Goal: Information Seeking & Learning: Understand process/instructions

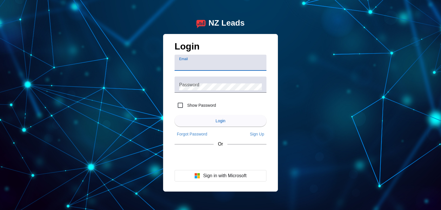
click at [226, 64] on input "Email" at bounding box center [220, 64] width 83 height 7
type input "customerservice@thomashomeservices.com"
drag, startPoint x: 219, startPoint y: 64, endPoint x: 303, endPoint y: 65, distance: 83.5
click at [303, 65] on div "NZ Leads Login Email customerservice@thomashomeservices.com Password Show Passw…" at bounding box center [220, 105] width 441 height 210
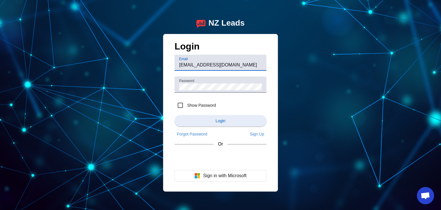
click at [213, 125] on span "submit" at bounding box center [221, 121] width 92 height 14
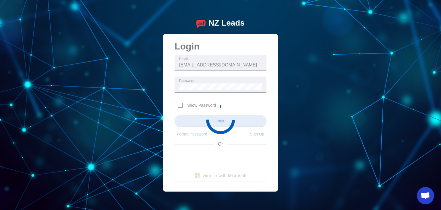
scroll to position [0, 0]
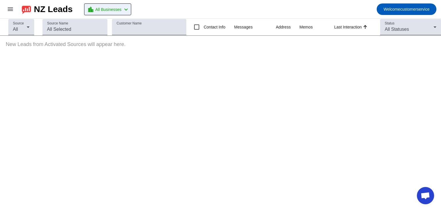
click at [129, 7] on mat-icon "chevron_left" at bounding box center [126, 9] width 7 height 7
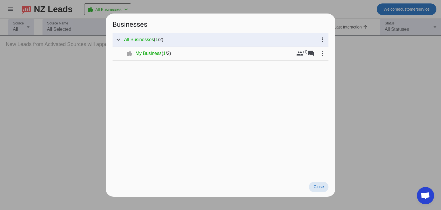
click at [319, 186] on span "Close" at bounding box center [318, 186] width 10 height 5
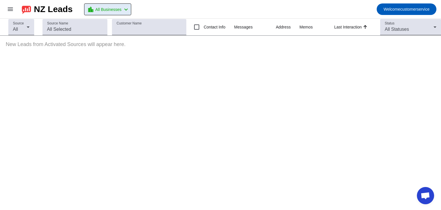
click at [424, 197] on span "Open chat" at bounding box center [424, 196] width 9 height 8
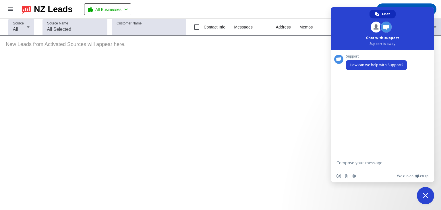
click at [426, 195] on span "Close chat" at bounding box center [425, 195] width 5 height 5
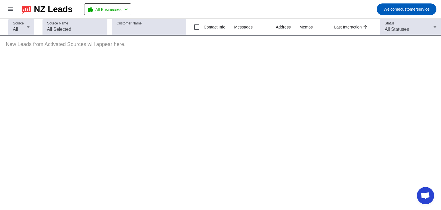
click at [426, 195] on span "Open chat" at bounding box center [424, 196] width 9 height 8
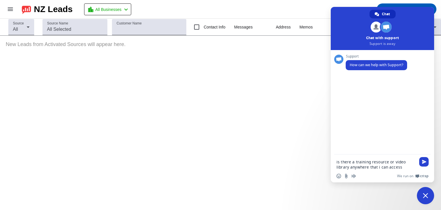
type textarea "is there a training resource or video library anywhere that i can access?"
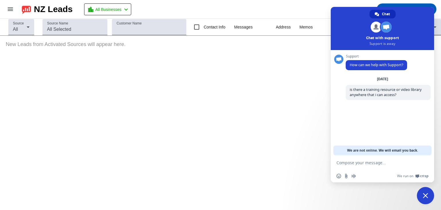
click at [220, 120] on div "Source All Source Name Customer Name Contact Info Messages Address Memos Last I…" at bounding box center [220, 114] width 441 height 191
click at [426, 195] on span "Close chat" at bounding box center [425, 195] width 5 height 5
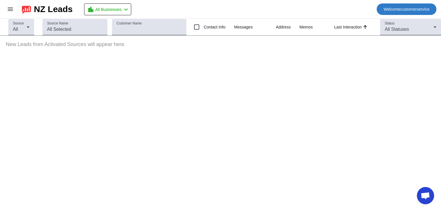
click at [403, 7] on span "Welcome customerservice" at bounding box center [406, 9] width 46 height 8
click at [403, 7] on div at bounding box center [220, 105] width 441 height 210
click at [5, 3] on span at bounding box center [10, 9] width 14 height 14
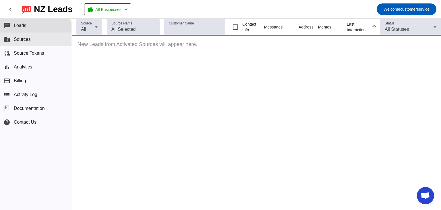
click at [34, 42] on button "business Sources" at bounding box center [35, 39] width 71 height 14
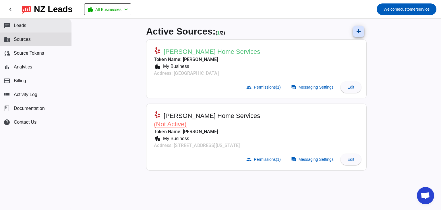
click at [19, 21] on button "chat Leads" at bounding box center [35, 26] width 71 height 14
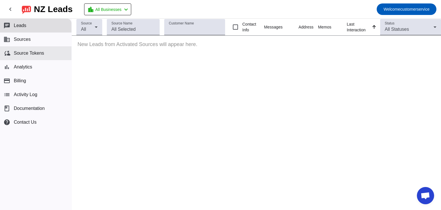
click at [21, 51] on span "Source Tokens" at bounding box center [29, 53] width 30 height 5
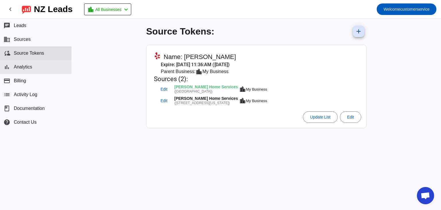
click at [25, 65] on span "Analytics" at bounding box center [23, 66] width 18 height 5
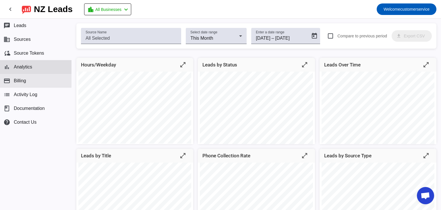
click at [26, 82] on span "Billing" at bounding box center [20, 80] width 12 height 5
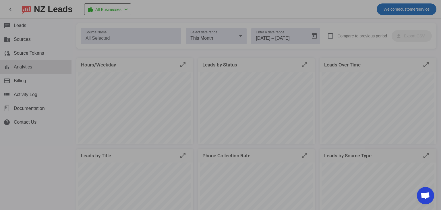
click at [28, 98] on div at bounding box center [220, 105] width 441 height 210
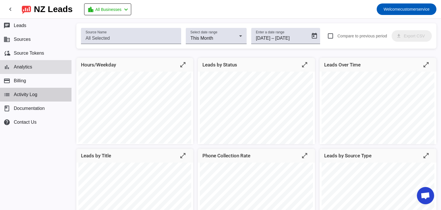
click at [23, 94] on span "Activity Log" at bounding box center [26, 94] width 24 height 5
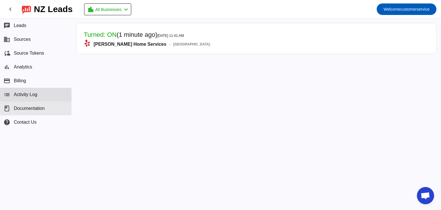
click at [28, 109] on span "Documentation" at bounding box center [29, 108] width 31 height 5
click at [11, 7] on mat-icon "chevron_left" at bounding box center [10, 9] width 7 height 7
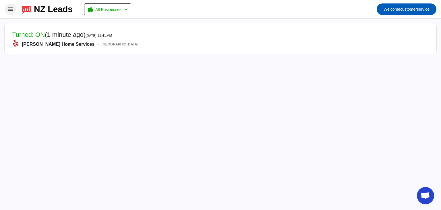
click at [11, 7] on mat-icon "menu" at bounding box center [10, 9] width 7 height 7
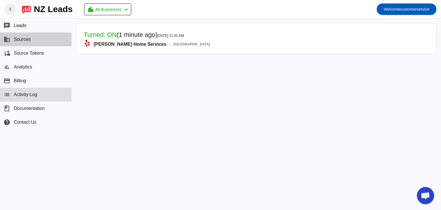
click at [25, 39] on span "Sources" at bounding box center [22, 39] width 17 height 5
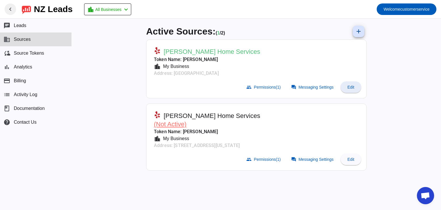
click at [351, 85] on span "Edit" at bounding box center [350, 87] width 7 height 5
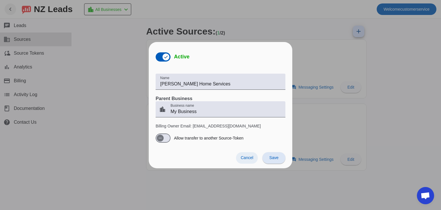
click at [244, 156] on span "Cancel" at bounding box center [247, 157] width 13 height 5
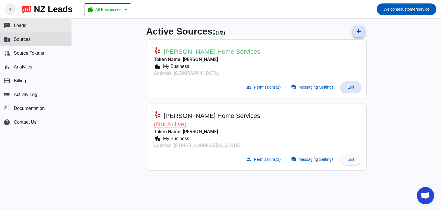
click at [19, 24] on span "Leads" at bounding box center [20, 25] width 13 height 5
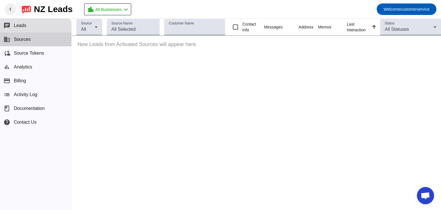
click at [21, 39] on span "Sources" at bounding box center [22, 39] width 17 height 5
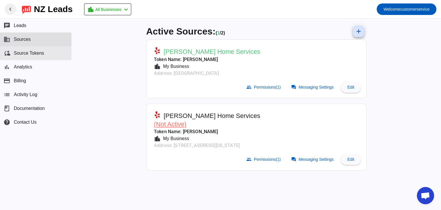
click at [24, 51] on span "Source Tokens" at bounding box center [29, 53] width 30 height 5
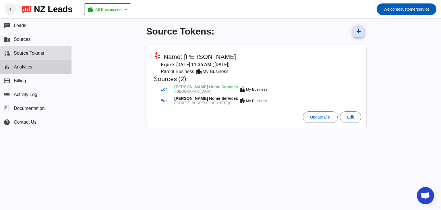
click at [24, 64] on span "Analytics" at bounding box center [23, 66] width 18 height 5
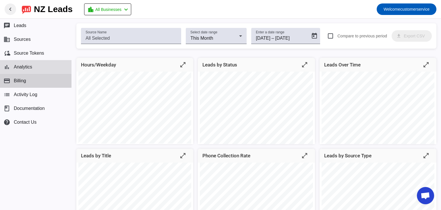
click at [25, 80] on span "Billing" at bounding box center [20, 80] width 12 height 5
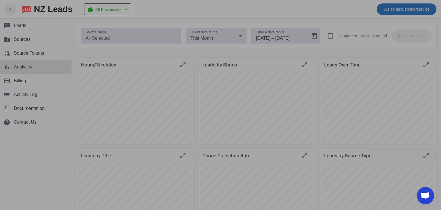
click at [51, 148] on div at bounding box center [220, 105] width 441 height 210
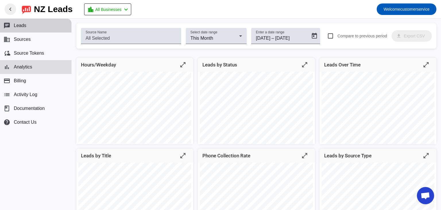
click at [23, 26] on span "Leads" at bounding box center [20, 25] width 13 height 5
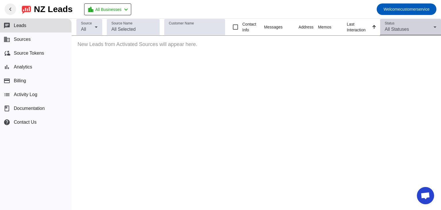
click at [432, 28] on icon at bounding box center [434, 27] width 7 height 7
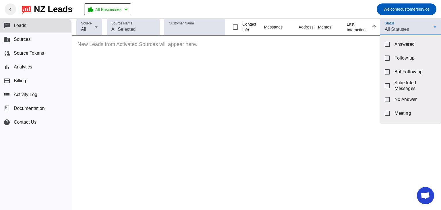
click at [432, 28] on div at bounding box center [220, 105] width 441 height 210
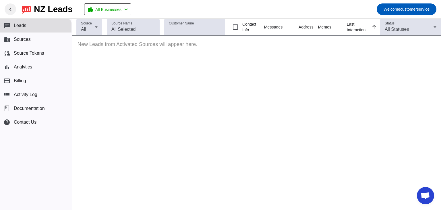
click at [292, 110] on div "Source All Source Name Customer Name Contact Info Messages Address Memos Last I…" at bounding box center [256, 114] width 369 height 191
click at [51, 13] on div "NZ Leads" at bounding box center [53, 9] width 39 height 8
click at [22, 107] on span "Documentation" at bounding box center [29, 108] width 31 height 5
click at [12, 8] on mat-icon "chevron_left" at bounding box center [10, 9] width 7 height 7
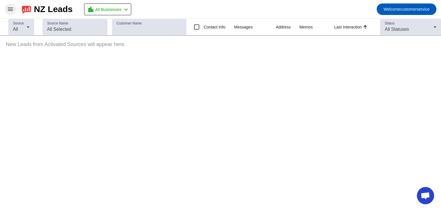
click at [11, 8] on mat-icon "menu" at bounding box center [10, 9] width 7 height 7
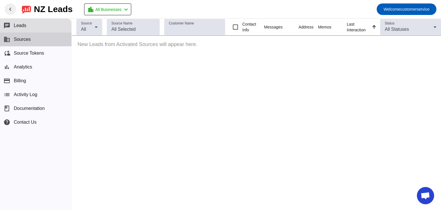
click at [22, 36] on button "business Sources" at bounding box center [35, 39] width 71 height 14
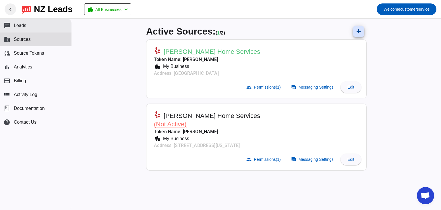
click at [23, 26] on span "Leads" at bounding box center [20, 25] width 13 height 5
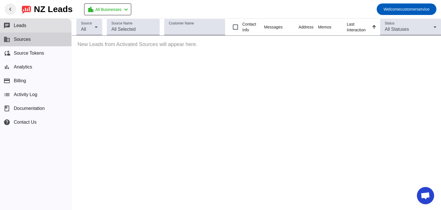
click at [25, 38] on span "Sources" at bounding box center [22, 39] width 17 height 5
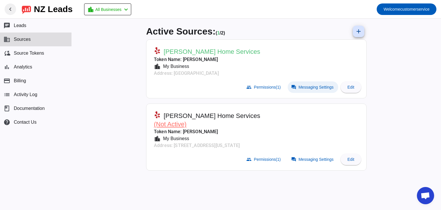
click at [319, 85] on span "Messaging Settings" at bounding box center [316, 87] width 35 height 5
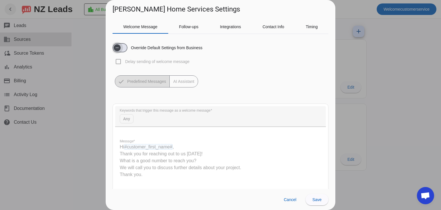
click at [121, 44] on span "button" at bounding box center [117, 47] width 7 height 7
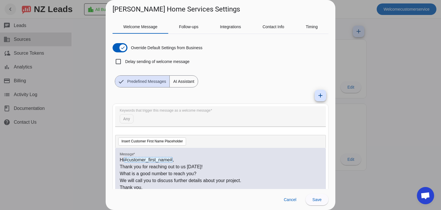
click at [187, 77] on span "AI Assistant" at bounding box center [184, 80] width 28 height 11
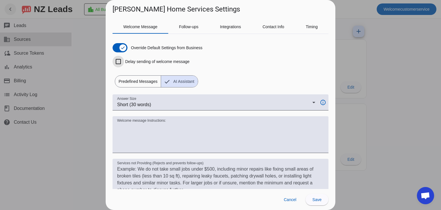
click at [119, 61] on input "Delay sending of welcome message" at bounding box center [118, 61] width 11 height 11
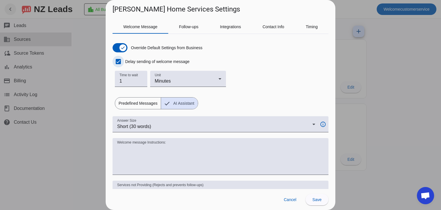
click at [119, 64] on input "Delay sending of welcome message" at bounding box center [118, 61] width 11 height 11
checkbox input "false"
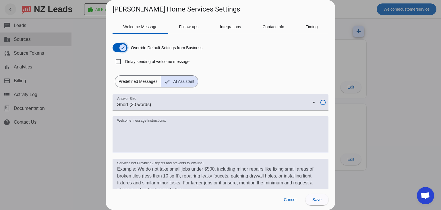
click at [122, 47] on icon "button" at bounding box center [123, 47] width 5 height 5
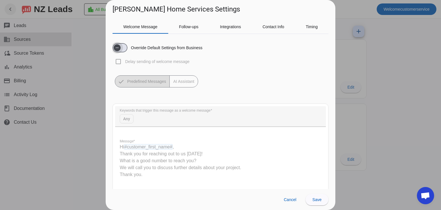
scroll to position [29, 0]
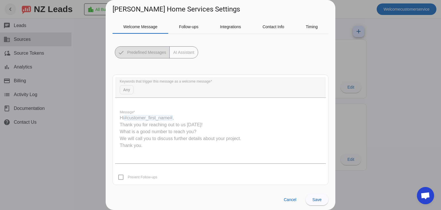
click at [155, 120] on quill-editor "Hi #customer_first_name# , Thank you for reaching out to us today! What is a go…" at bounding box center [220, 134] width 211 height 57
click at [155, 125] on quill-editor "Hi #customer_first_name# , Thank you for reaching out to us today! What is a go…" at bounding box center [220, 134] width 211 height 57
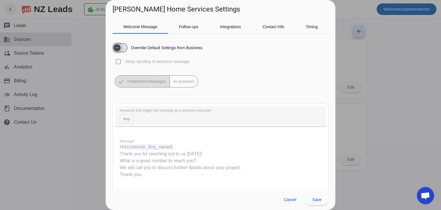
click at [121, 48] on span "button" at bounding box center [117, 47] width 7 height 7
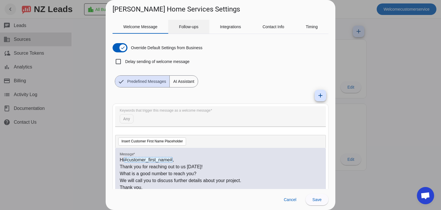
click at [189, 27] on span "Follow-ups" at bounding box center [189, 27] width 20 height 4
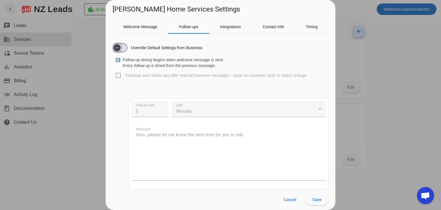
click at [121, 46] on span "button" at bounding box center [117, 47] width 7 height 7
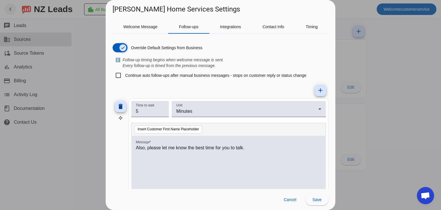
click at [122, 47] on icon "button" at bounding box center [123, 47] width 5 height 5
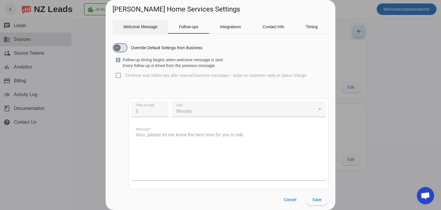
click at [139, 25] on span "Welcome Message" at bounding box center [140, 27] width 34 height 4
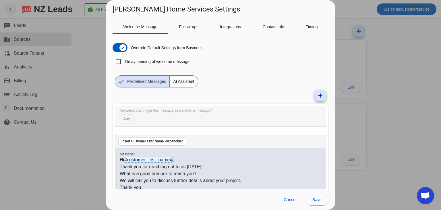
click at [183, 86] on span "AI Assistant" at bounding box center [184, 80] width 28 height 11
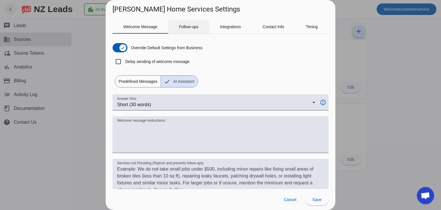
click at [192, 24] on span "Follow-ups" at bounding box center [189, 27] width 20 height 14
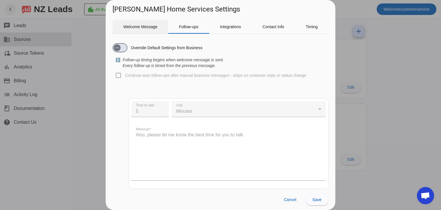
click at [152, 26] on span "Welcome Message" at bounding box center [140, 27] width 34 height 4
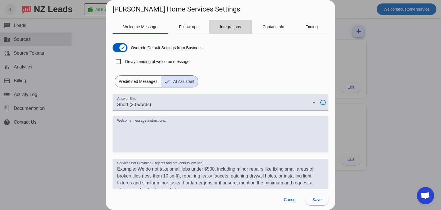
click at [234, 29] on span "Integrations" at bounding box center [230, 27] width 21 height 14
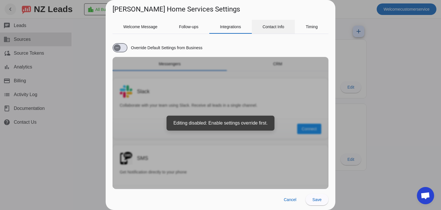
click at [269, 27] on span "Contact Info" at bounding box center [273, 27] width 22 height 4
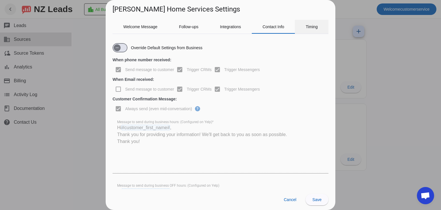
click at [311, 30] on span "Timing" at bounding box center [312, 27] width 12 height 14
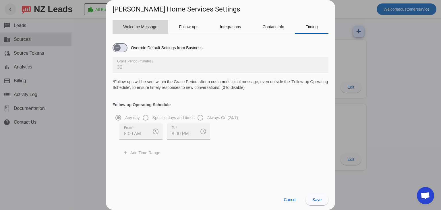
click at [135, 25] on span "Welcome Message" at bounding box center [140, 27] width 34 height 4
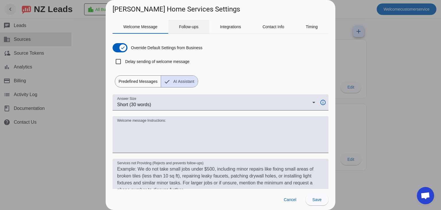
click at [191, 29] on span "Follow-ups" at bounding box center [189, 27] width 20 height 14
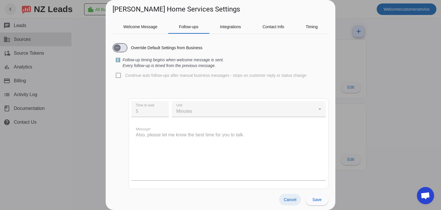
click at [289, 200] on span "Cancel" at bounding box center [290, 199] width 13 height 5
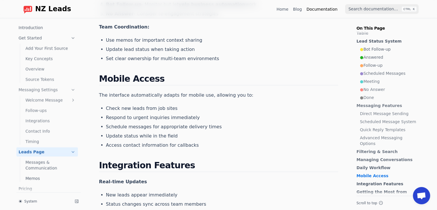
scroll to position [1194, 0]
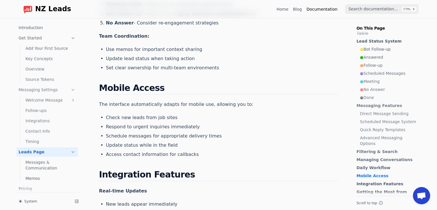
click at [419, 192] on span "Open chat" at bounding box center [420, 196] width 9 height 8
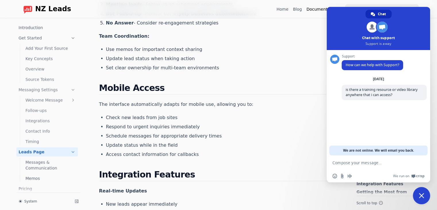
click at [420, 194] on span "Close chat" at bounding box center [420, 195] width 5 height 5
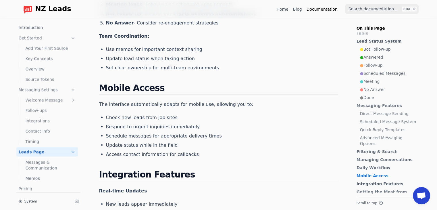
click at [376, 46] on link "● Bot Follow-up" at bounding box center [389, 49] width 58 height 6
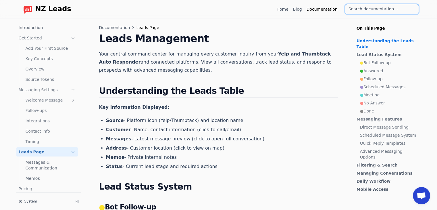
click at [361, 10] on input "search" at bounding box center [381, 9] width 73 height 10
type input "a"
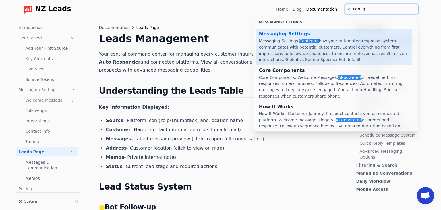
type input "ai config"
click at [339, 41] on div "Messaging Settings. Configure how your automated response system communicates w…" at bounding box center [334, 50] width 150 height 25
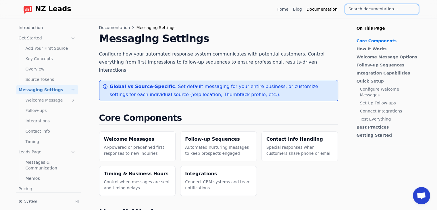
click at [48, 101] on link "Welcome Message" at bounding box center [50, 99] width 55 height 9
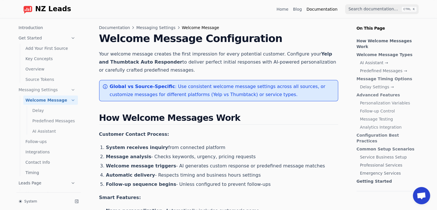
scroll to position [10, 0]
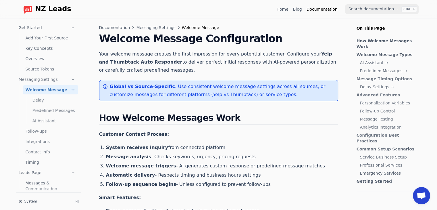
click at [56, 120] on link "AI Assistant" at bounding box center [54, 120] width 48 height 9
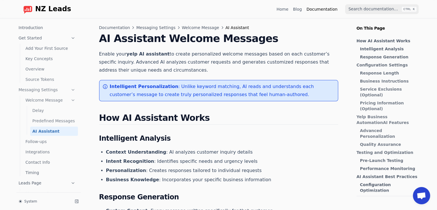
scroll to position [10, 0]
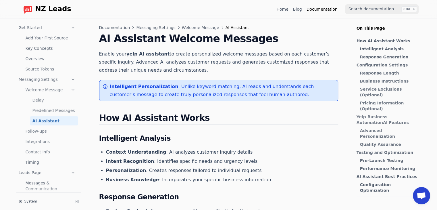
click at [39, 120] on link "AI Assistant" at bounding box center [54, 120] width 48 height 9
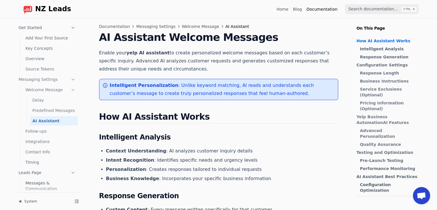
scroll to position [0, 0]
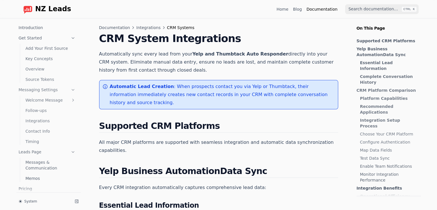
scroll to position [78, 0]
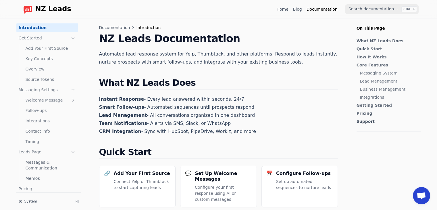
click at [33, 37] on link "Get Started" at bounding box center [46, 37] width 61 height 9
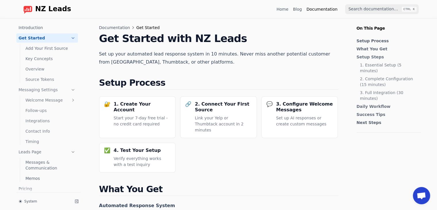
scroll to position [34, 0]
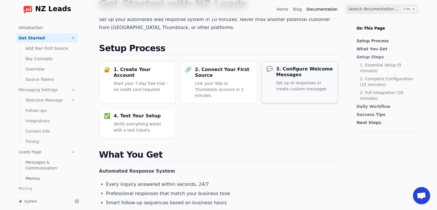
click at [299, 82] on p "Set up AI responses or create custom messages" at bounding box center [304, 86] width 57 height 12
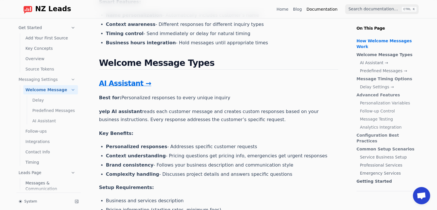
scroll to position [195, 0]
click at [122, 84] on link "AI Assistant →" at bounding box center [125, 83] width 52 height 8
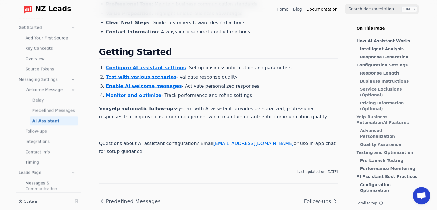
scroll to position [1207, 0]
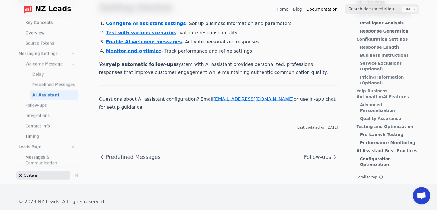
click at [29, 171] on button "System" at bounding box center [43, 175] width 54 height 8
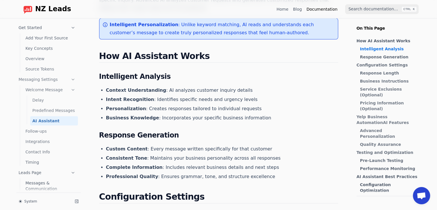
scroll to position [0, 0]
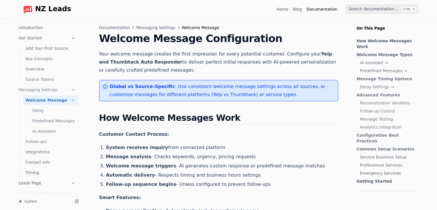
scroll to position [10, 0]
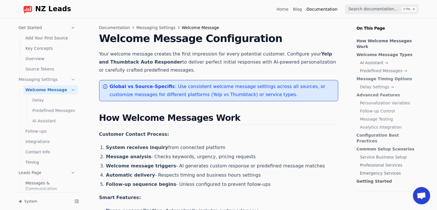
click at [288, 9] on link "Home" at bounding box center [282, 9] width 12 height 6
